Goal: Task Accomplishment & Management: Use online tool/utility

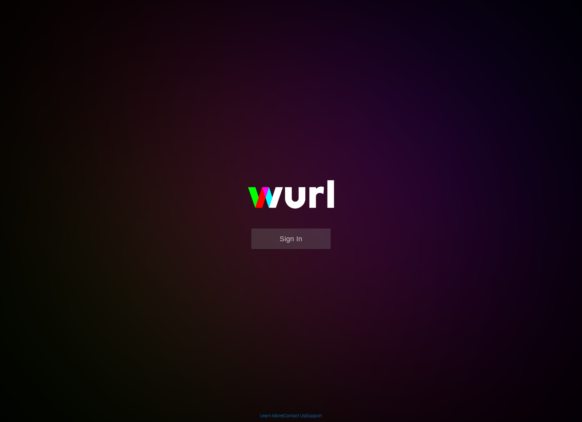
click at [287, 255] on div "Sign In" at bounding box center [291, 210] width 146 height 101
click at [295, 238] on button "Sign In" at bounding box center [290, 238] width 79 height 21
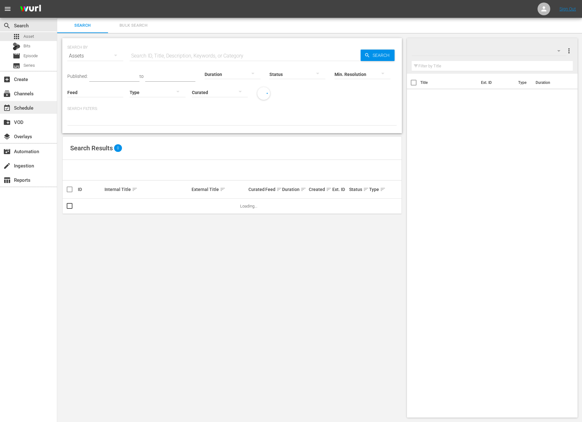
click at [45, 111] on div "event_available Schedule" at bounding box center [28, 107] width 57 height 13
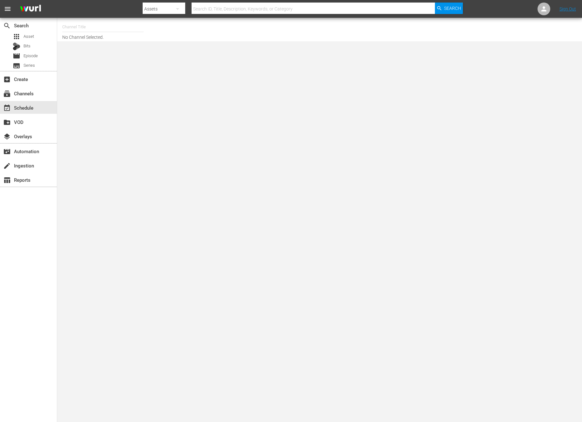
click at [100, 27] on input "text" at bounding box center [102, 26] width 81 height 15
type input "ㅜ"
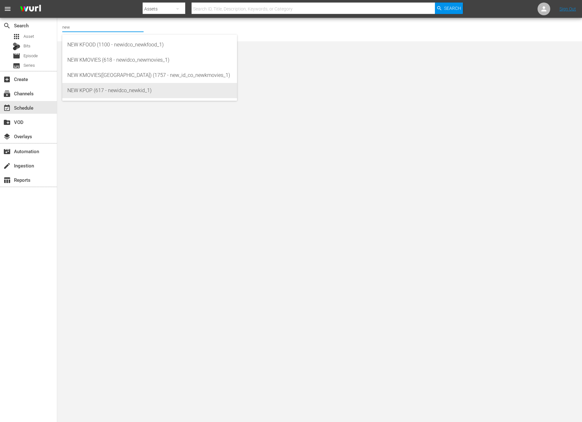
click at [90, 87] on div "NEW KPOP (617 - newidco_newkid_1)" at bounding box center [149, 90] width 165 height 15
type input "NEW KPOP (617 - newidco_newkid_1)"
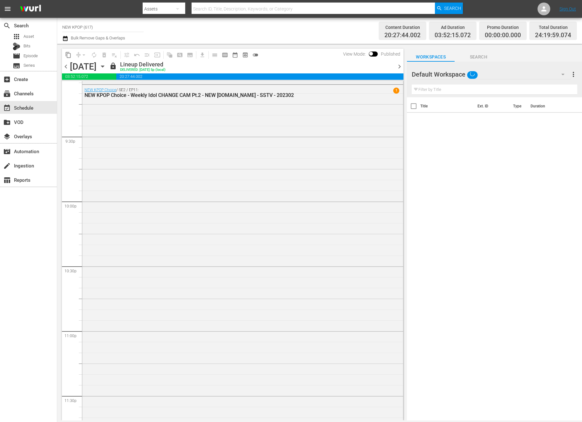
scroll to position [2831, 0]
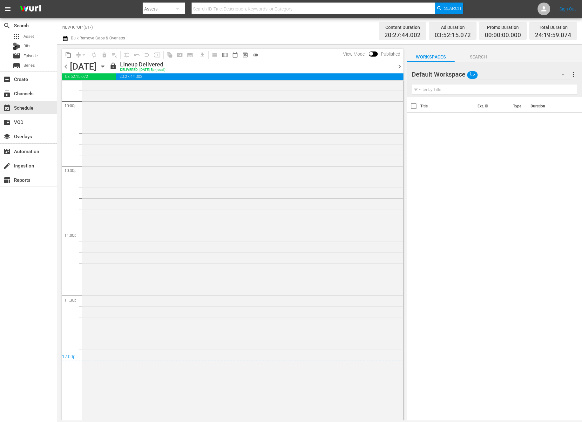
click at [398, 65] on span "chevron_right" at bounding box center [399, 67] width 8 height 8
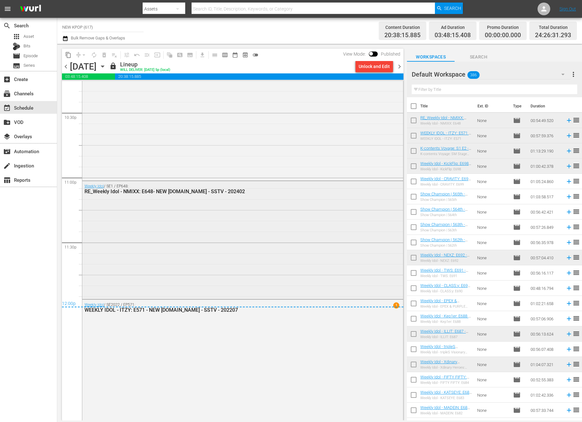
scroll to position [2889, 0]
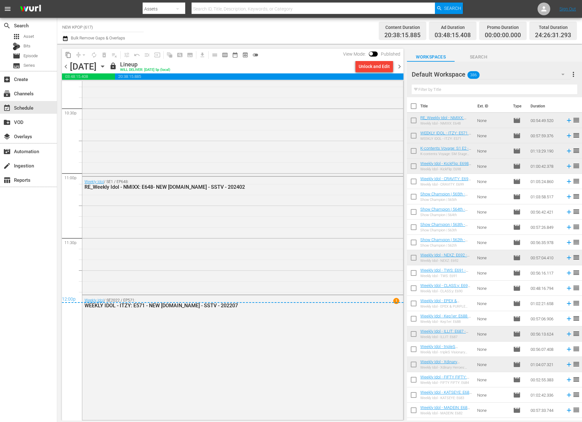
click at [397, 69] on span "chevron_right" at bounding box center [399, 67] width 8 height 8
